Goal: Contribute content: Add original content to the website for others to see

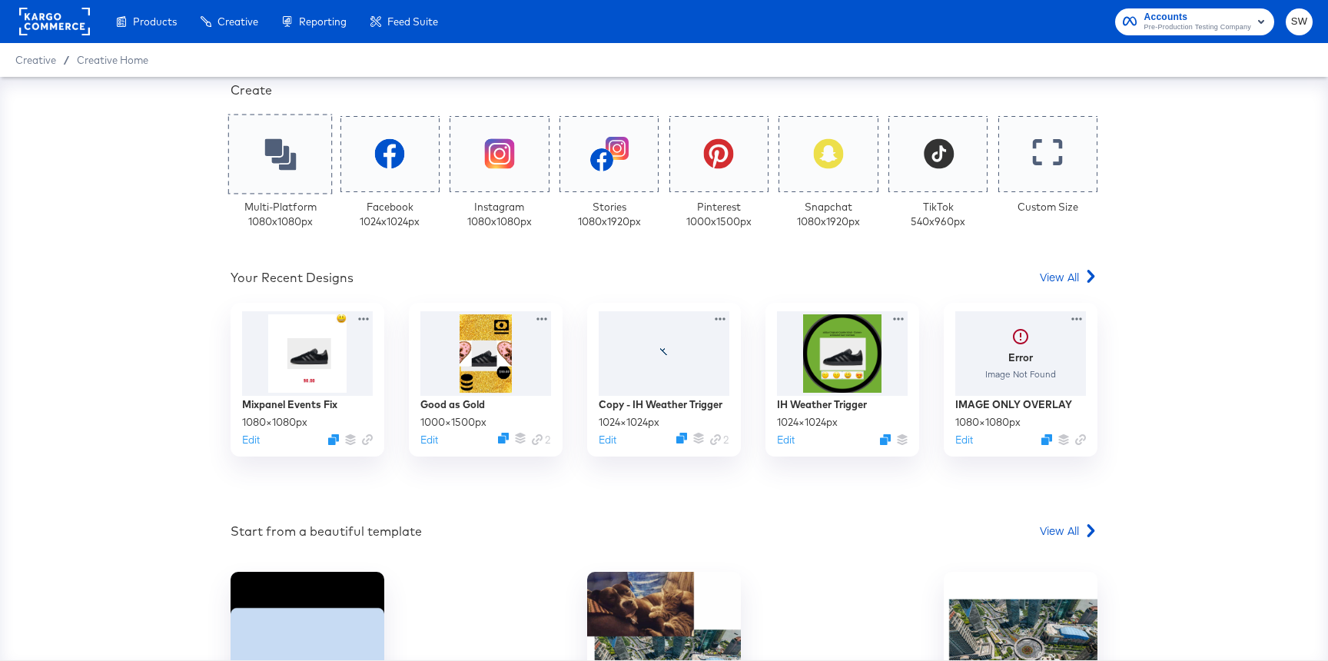
scroll to position [337, 0]
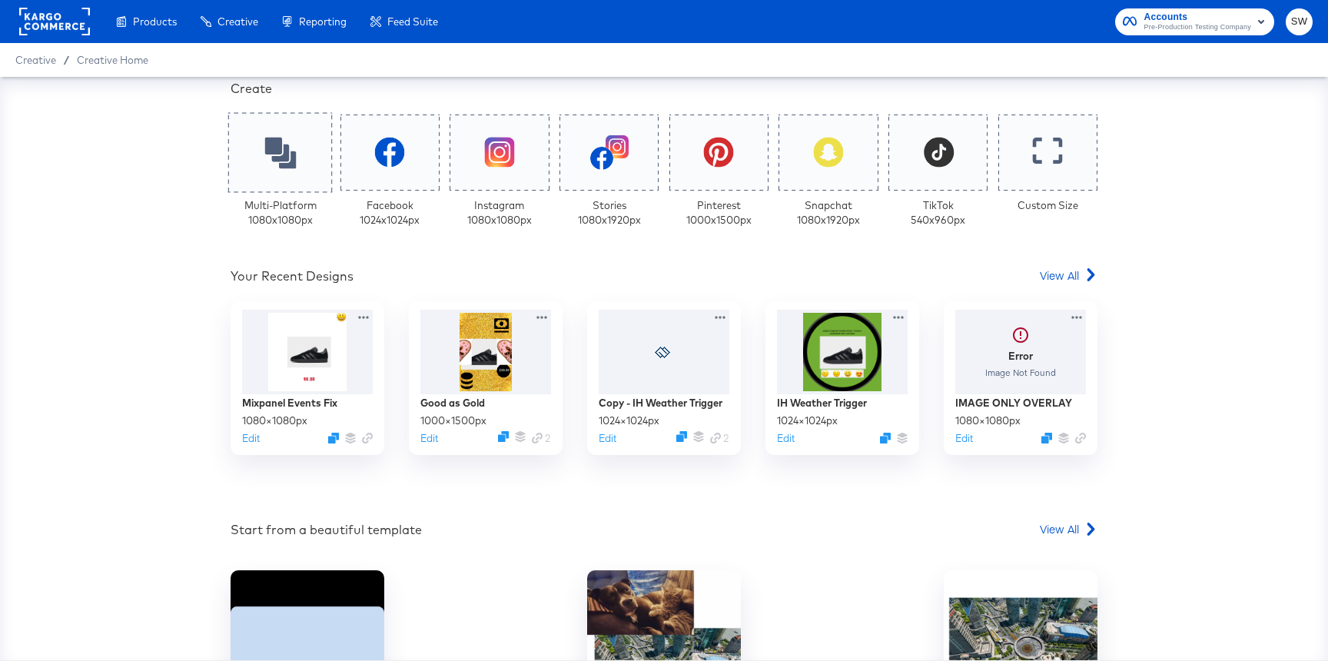
click at [297, 169] on div at bounding box center [280, 152] width 104 height 80
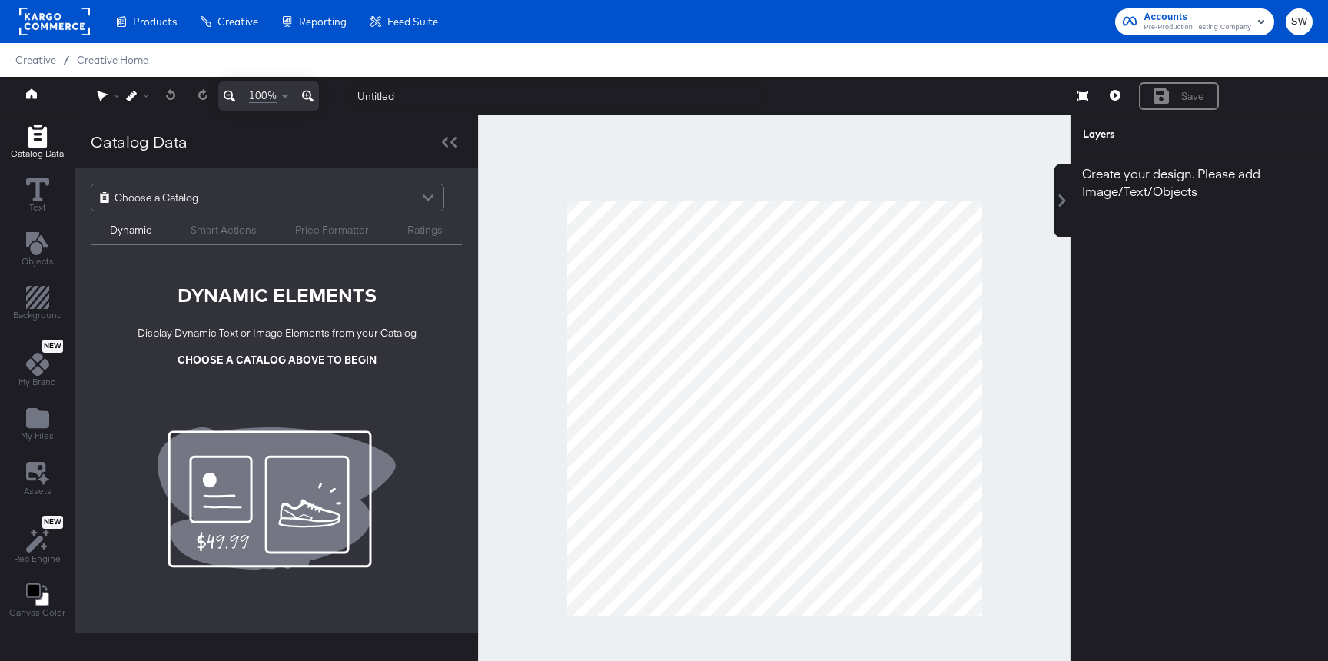
click at [172, 196] on span "Choose a Catalog" at bounding box center [156, 197] width 84 height 26
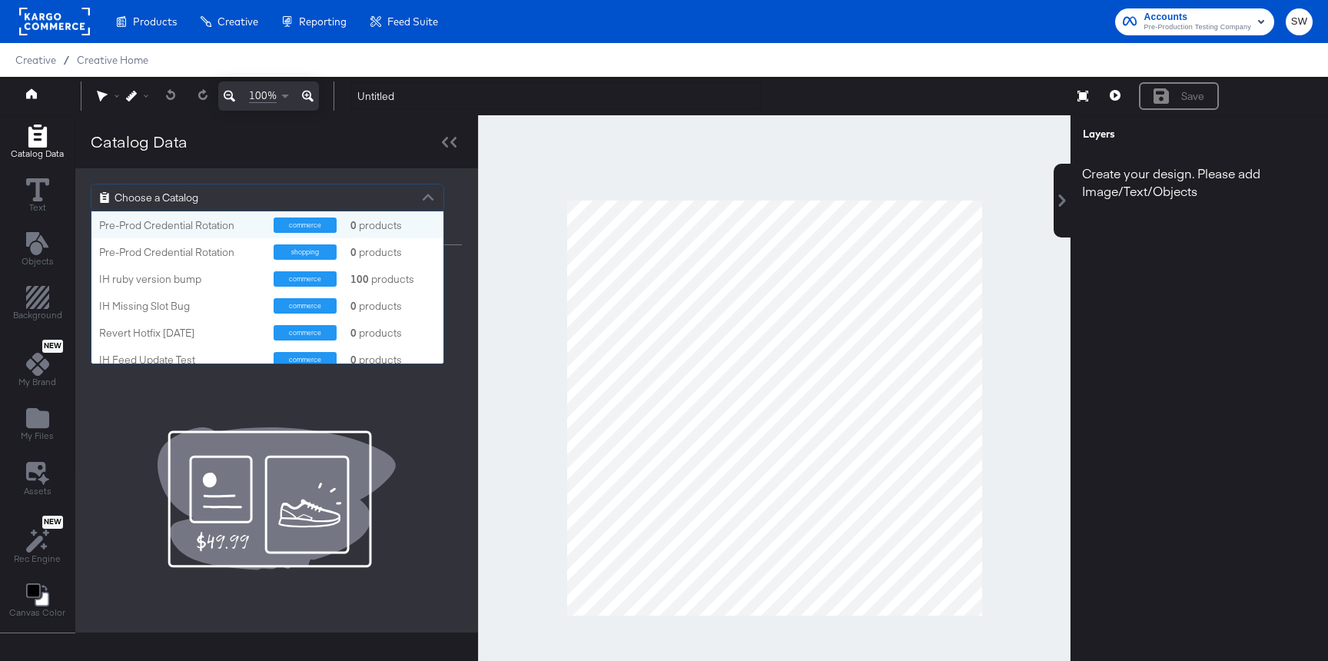
scroll to position [152, 352]
click at [48, 414] on div "My Files" at bounding box center [37, 423] width 33 height 35
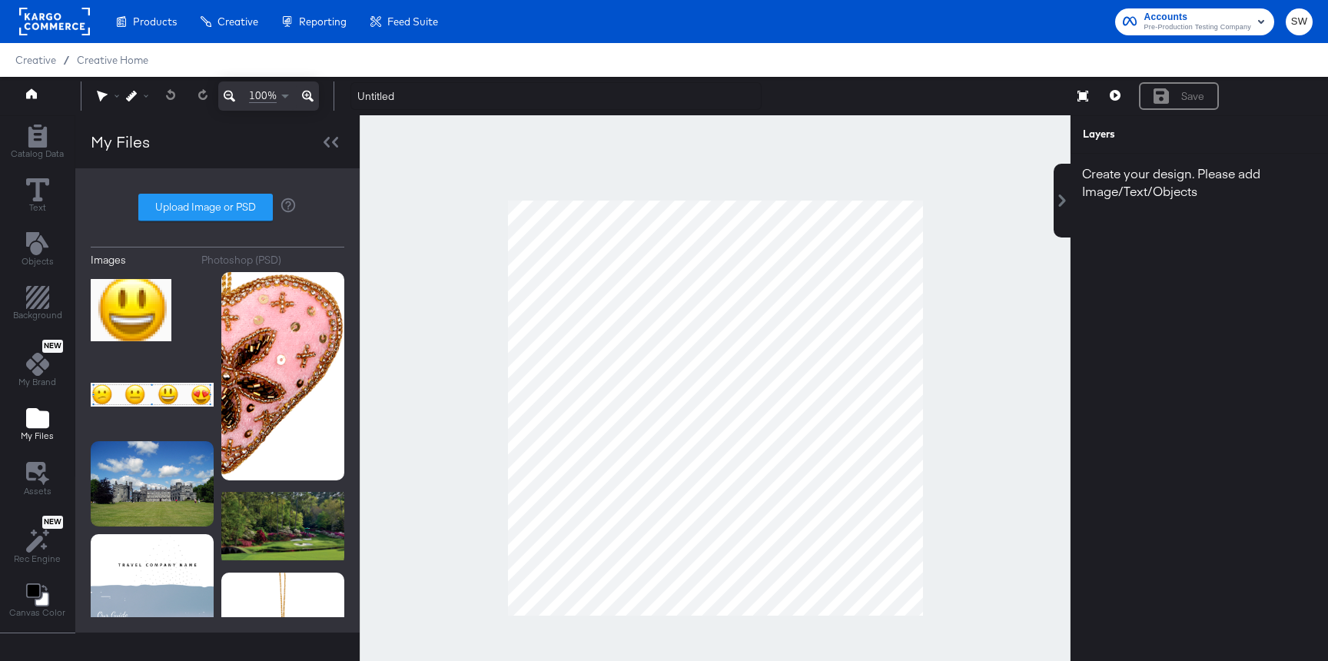
click at [260, 266] on div "Photoshop (PSD)" at bounding box center [241, 260] width 80 height 15
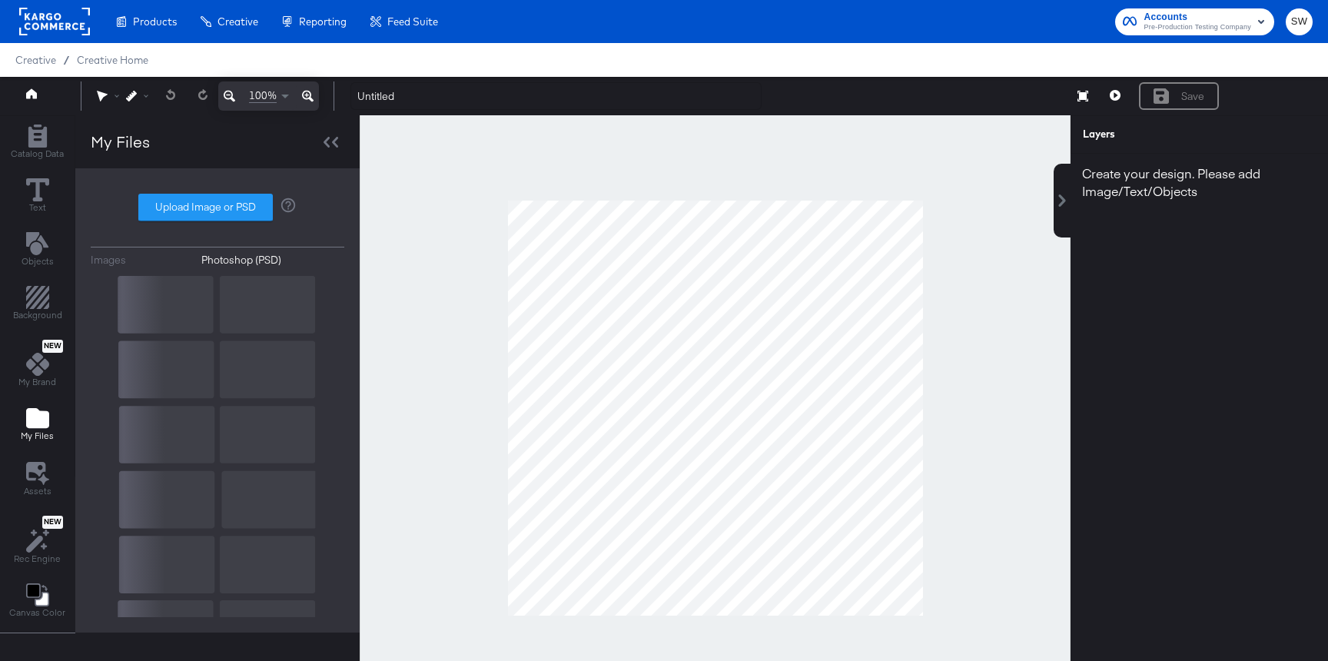
click at [143, 262] on button "Images" at bounding box center [140, 260] width 99 height 15
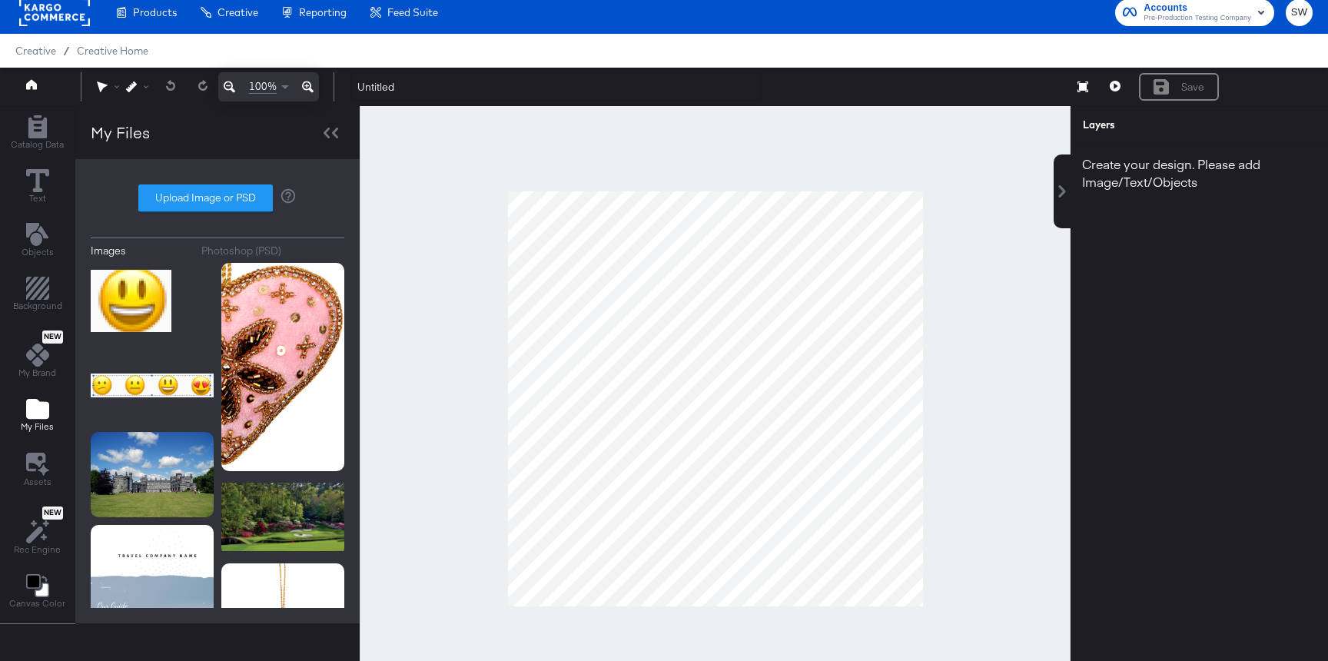
scroll to position [39, 0]
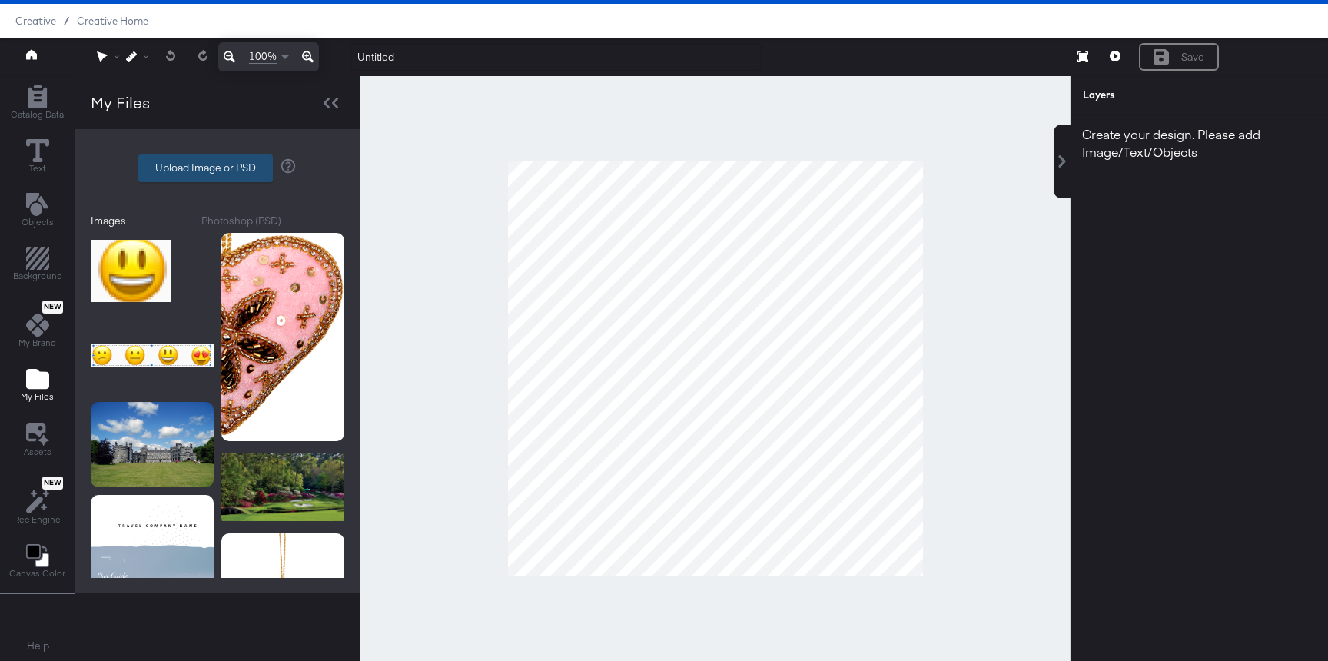
click at [184, 158] on label "Upload Image or PSD" at bounding box center [205, 168] width 133 height 26
click at [217, 168] on input "Upload Image or PSD" at bounding box center [217, 168] width 0 height 0
type input "C:\fakepath\9x16 product image.png"
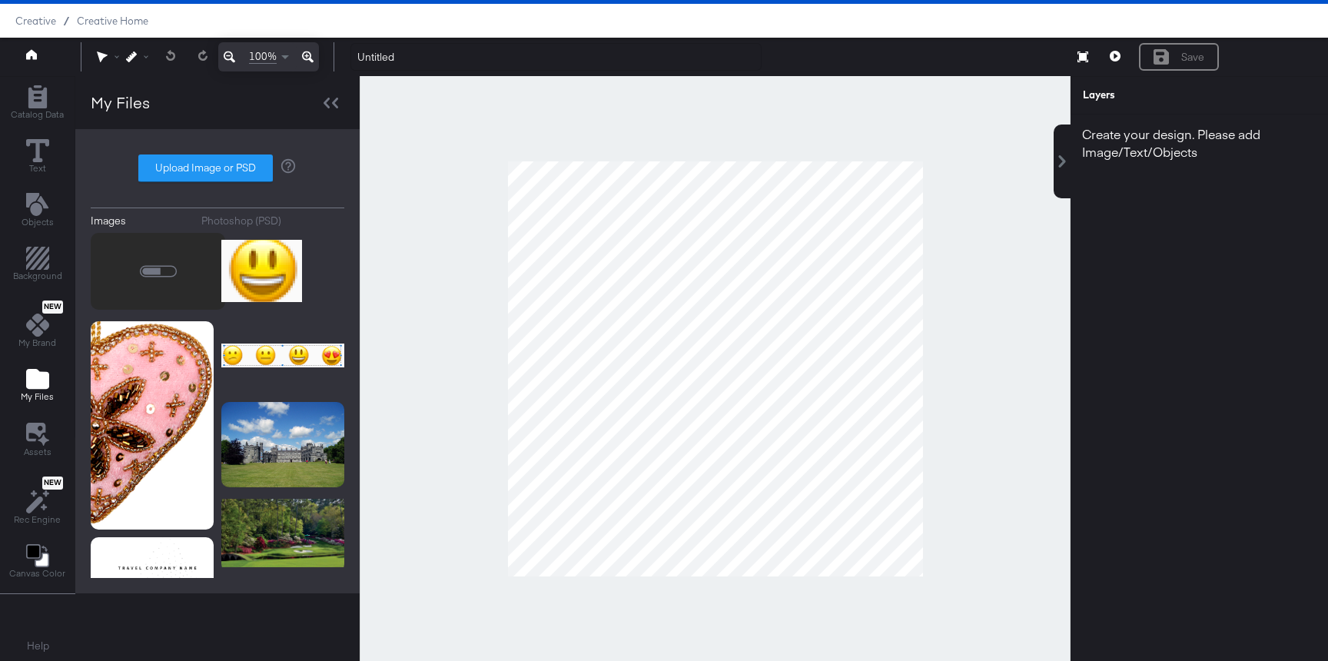
click at [441, 278] on div at bounding box center [715, 368] width 711 height 585
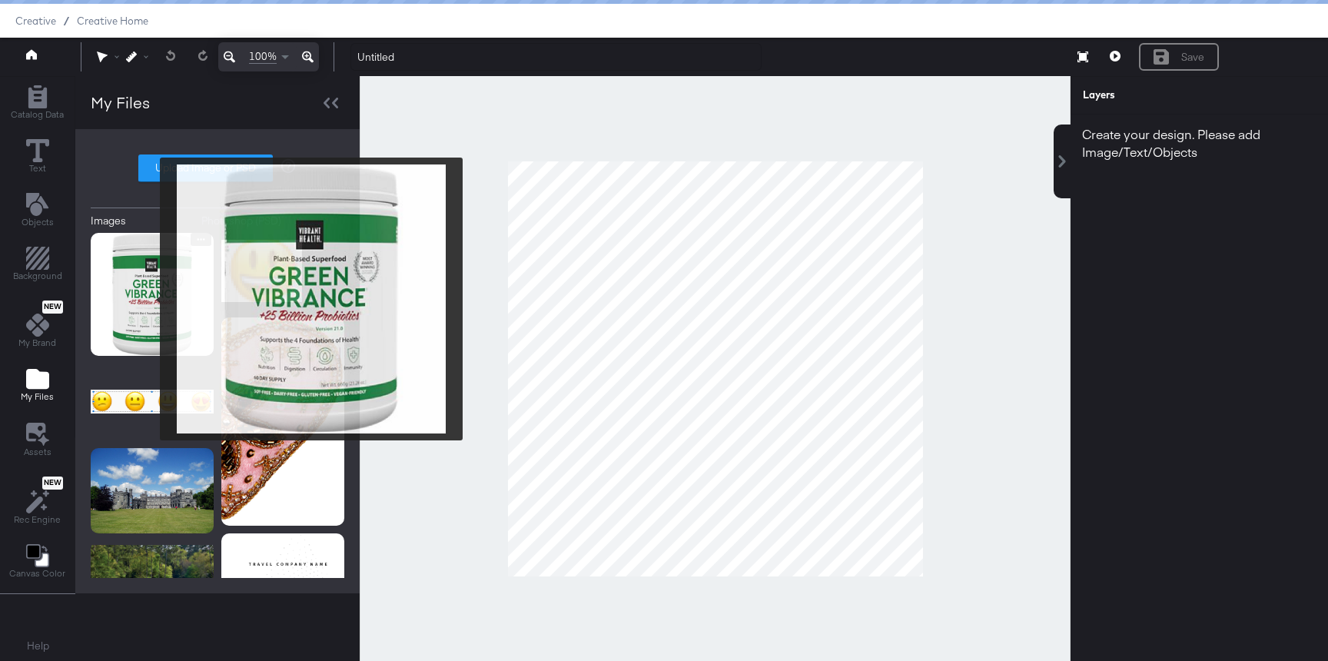
click at [150, 299] on img at bounding box center [152, 294] width 123 height 123
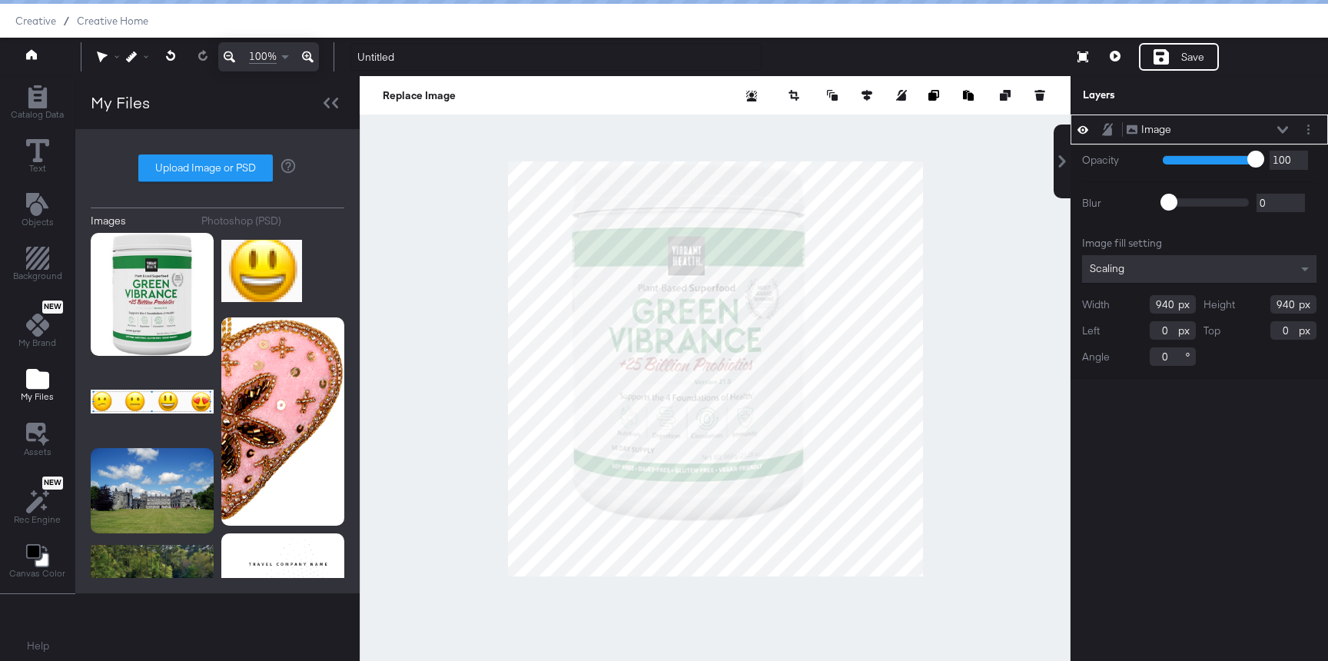
scroll to position [0, 0]
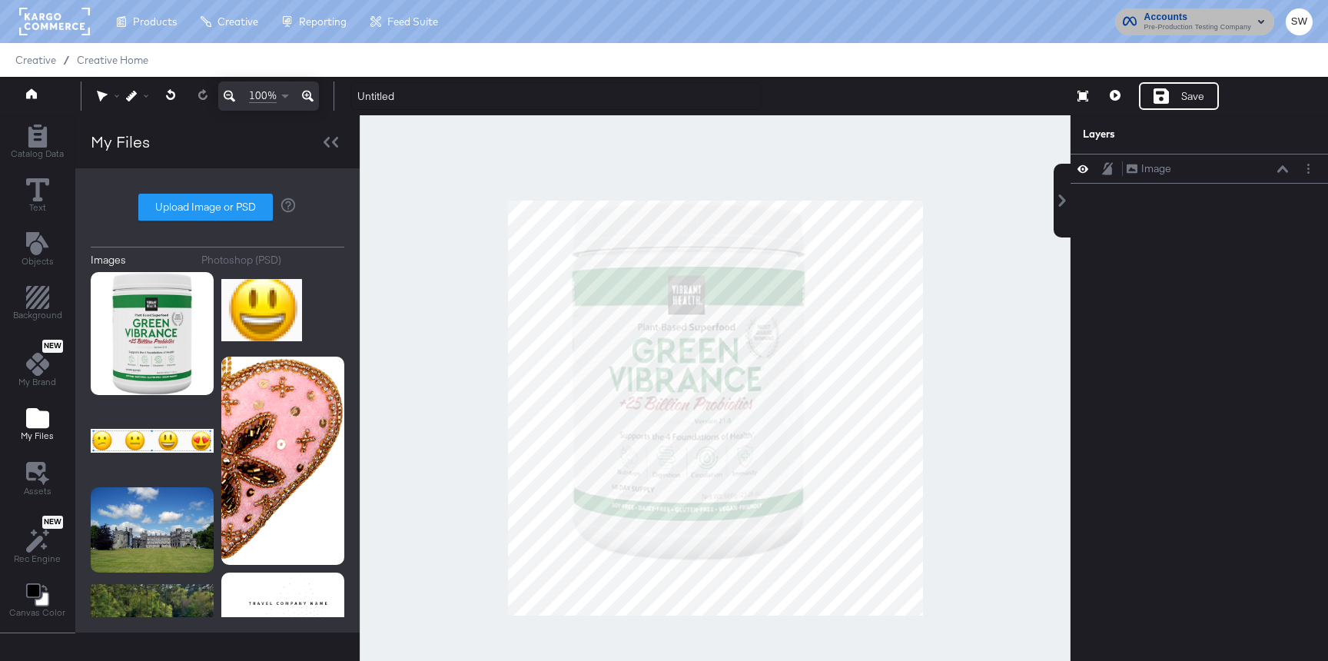
click at [1181, 23] on span "Pre-Production Testing Company" at bounding box center [1197, 28] width 107 height 12
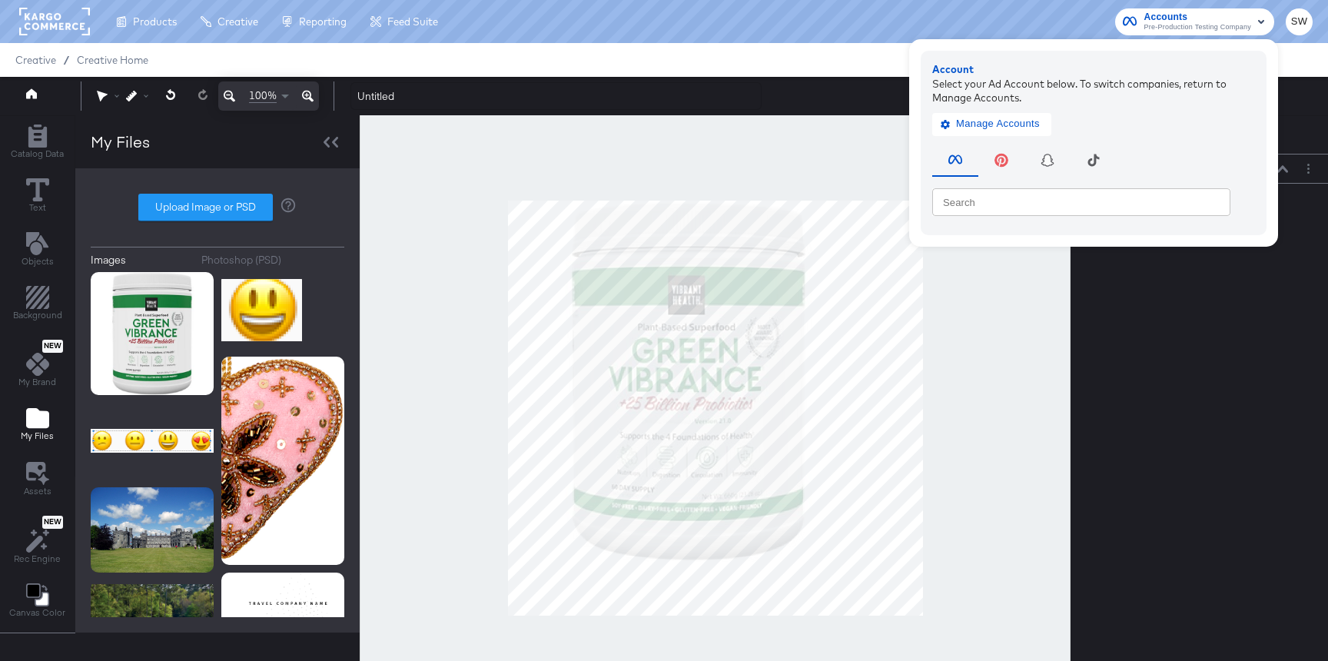
click at [443, 154] on div at bounding box center [715, 407] width 711 height 585
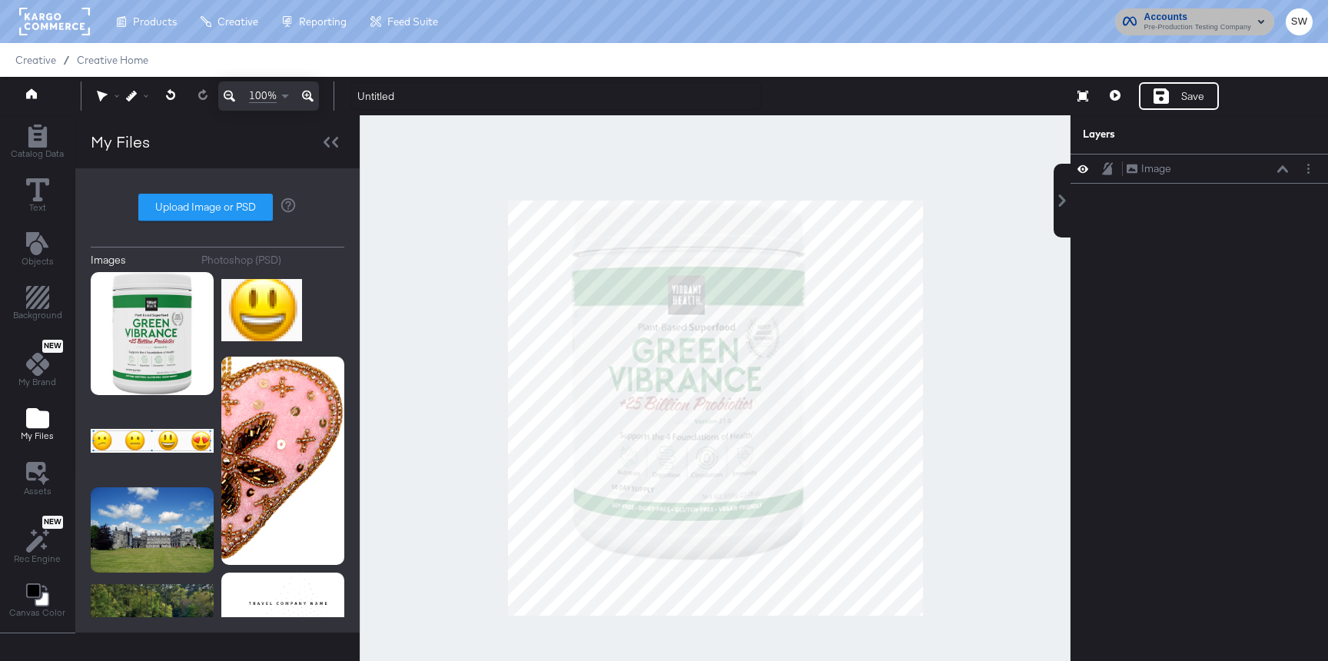
click at [1220, 15] on span "Accounts" at bounding box center [1197, 17] width 107 height 16
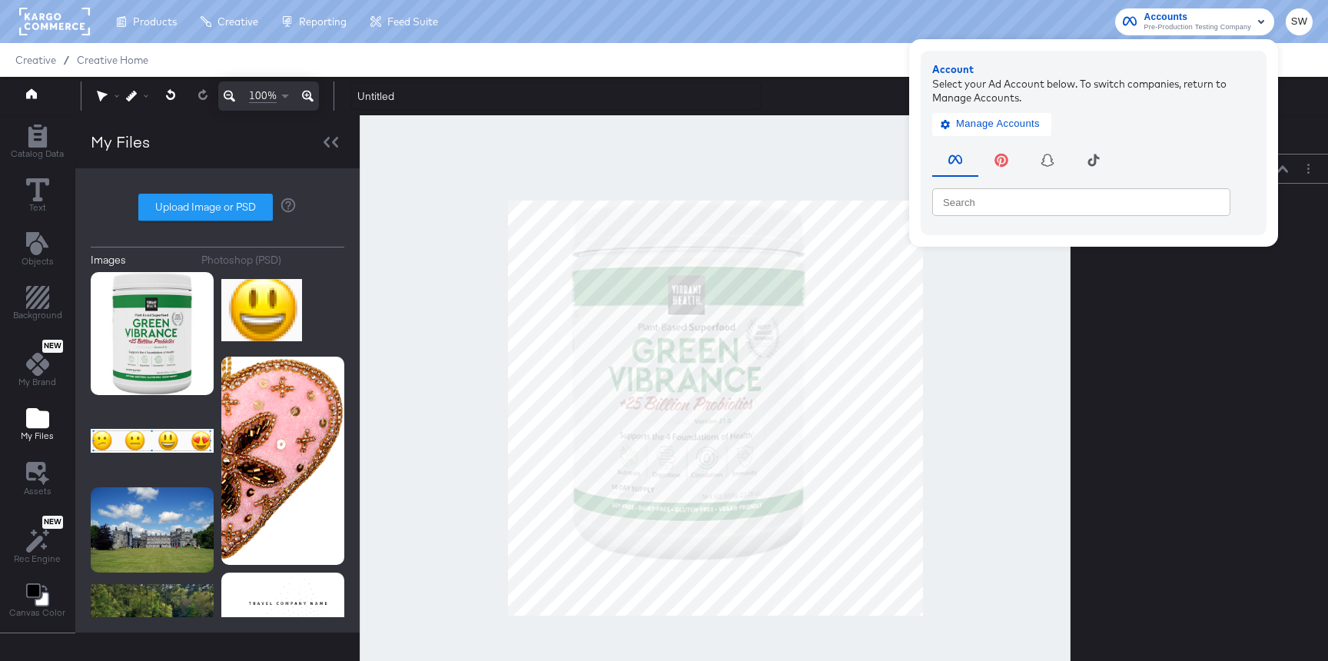
click at [1298, 28] on span "SW" at bounding box center [1299, 22] width 15 height 18
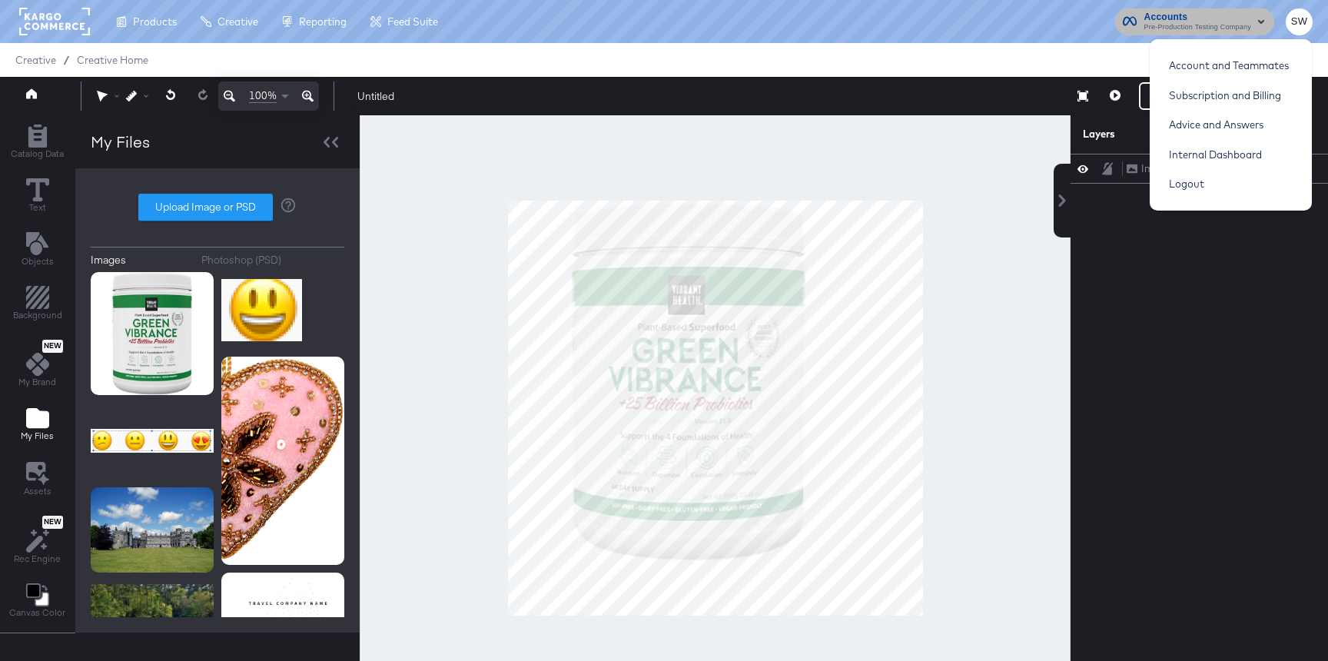
click at [1216, 28] on span "Pre-Production Testing Company" at bounding box center [1197, 28] width 107 height 12
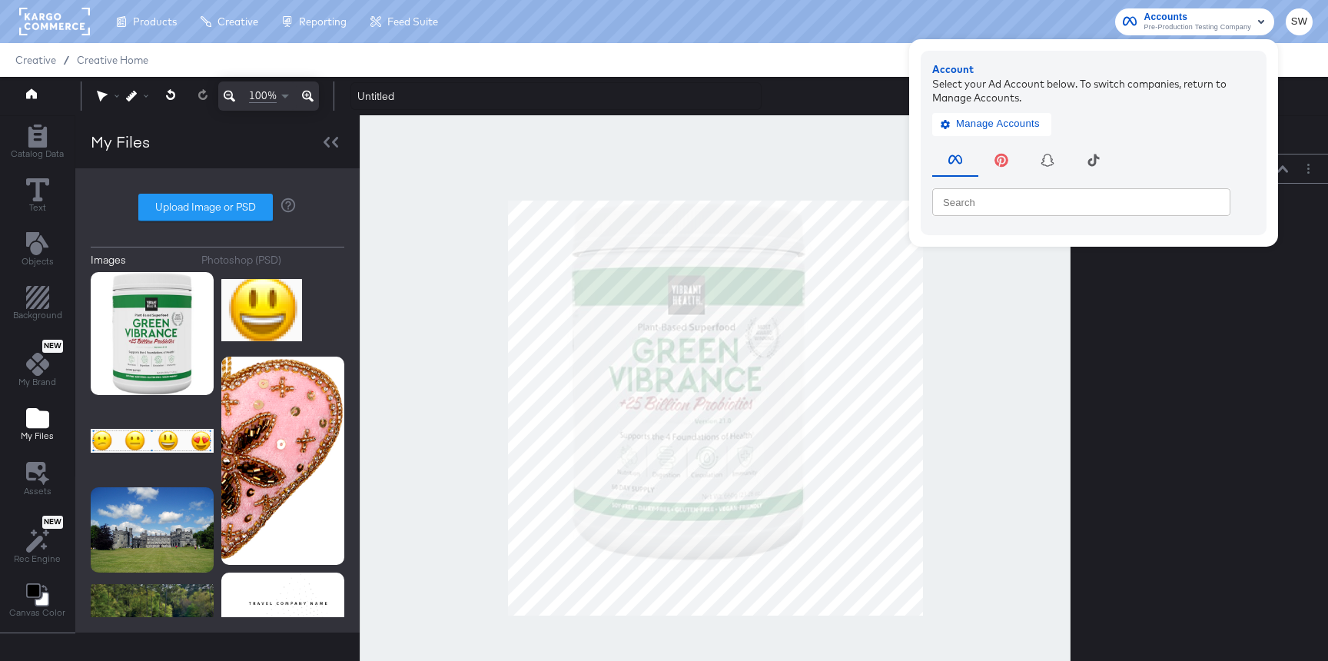
click at [1293, 23] on span "SW" at bounding box center [1299, 22] width 15 height 18
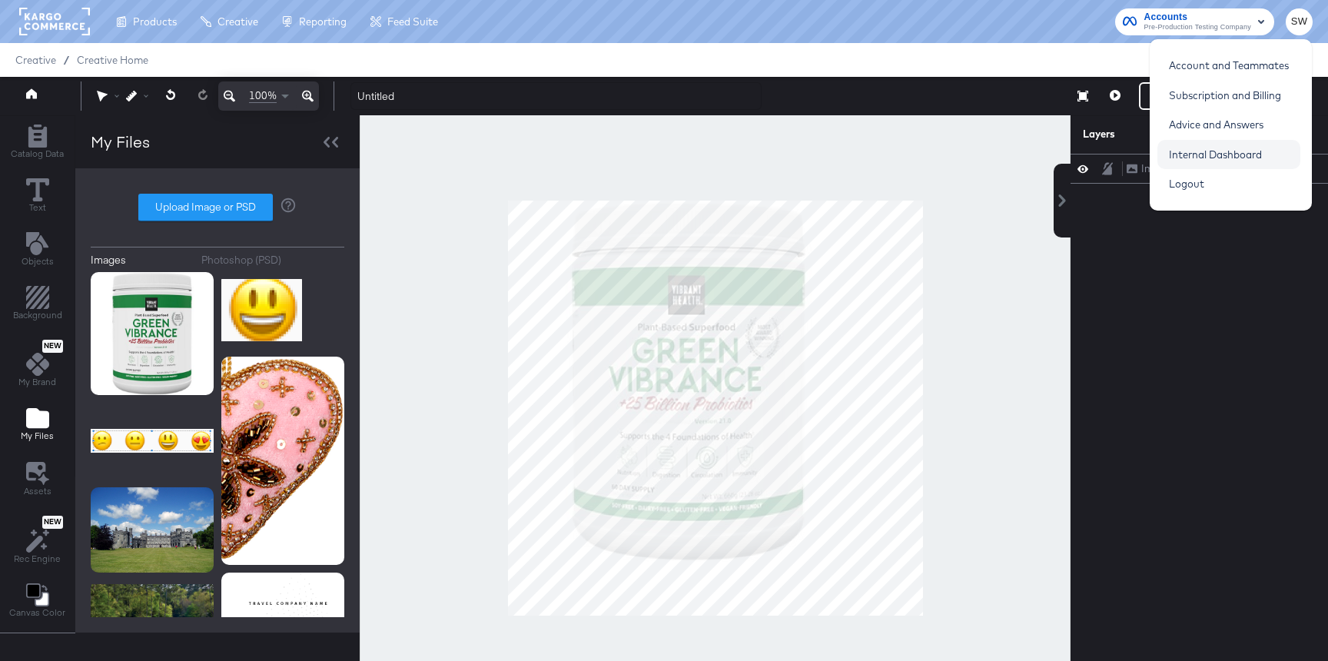
click at [1226, 157] on link "Internal Dashboard" at bounding box center [1215, 155] width 116 height 28
click at [930, 244] on div at bounding box center [715, 407] width 711 height 585
